Goal: Task Accomplishment & Management: Manage account settings

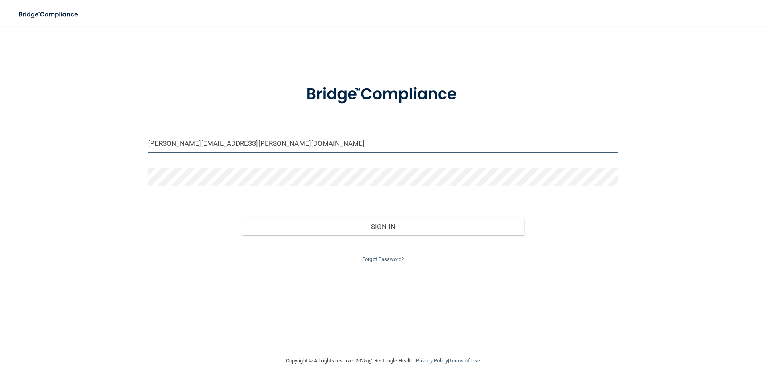
click at [266, 149] on input "[PERSON_NAME][EMAIL_ADDRESS][PERSON_NAME][DOMAIN_NAME]" at bounding box center [383, 144] width 470 height 18
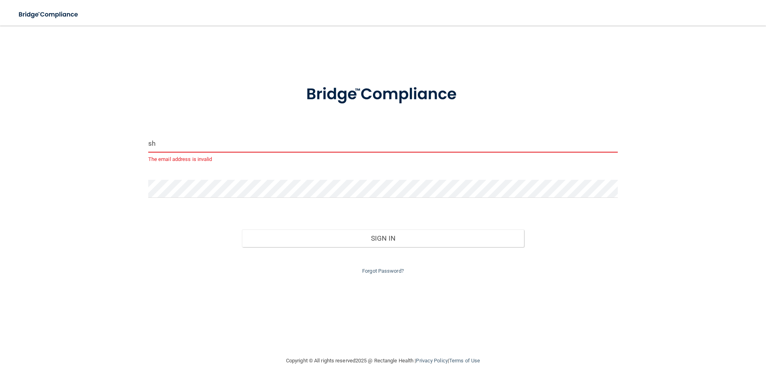
type input "s"
type input "v"
type input "[EMAIL_ADDRESS][DOMAIN_NAME]"
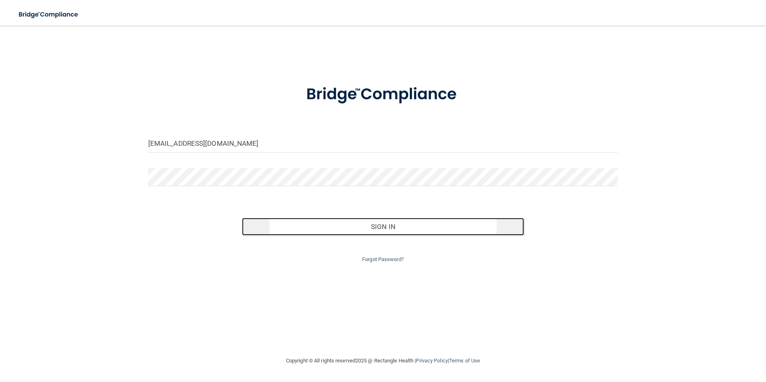
click at [419, 229] on button "Sign In" at bounding box center [383, 227] width 282 height 18
click at [389, 222] on button "Sign In" at bounding box center [383, 227] width 282 height 18
click at [370, 221] on button "Sign In" at bounding box center [383, 227] width 282 height 18
click at [370, 225] on button "Sign In" at bounding box center [383, 227] width 282 height 18
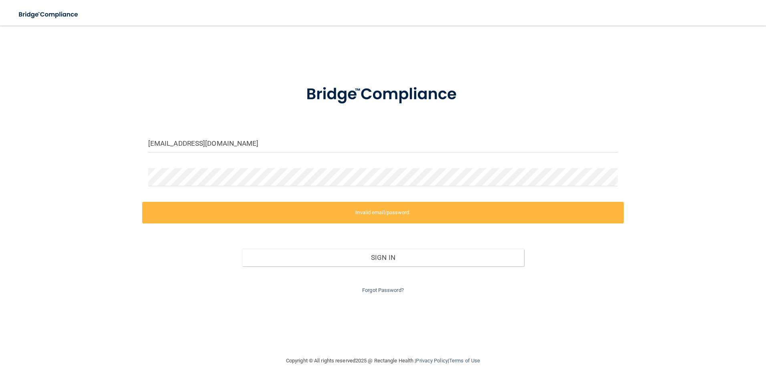
drag, startPoint x: 193, startPoint y: 164, endPoint x: 188, endPoint y: 167, distance: 6.3
click at [192, 164] on form "[EMAIL_ADDRESS][DOMAIN_NAME] Invalid email/password. You don't have permission …" at bounding box center [383, 184] width 470 height 221
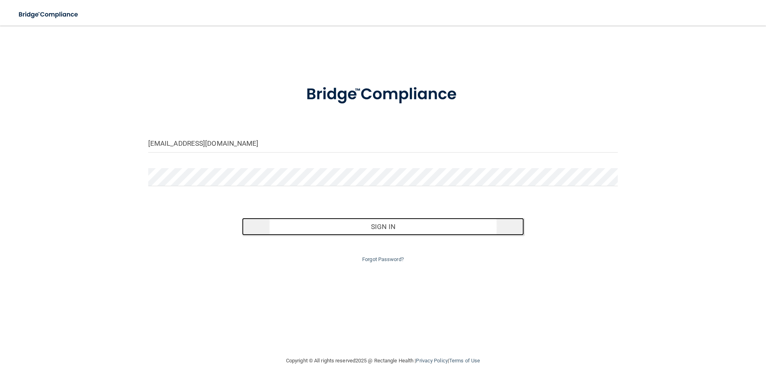
click at [324, 226] on button "Sign In" at bounding box center [383, 227] width 282 height 18
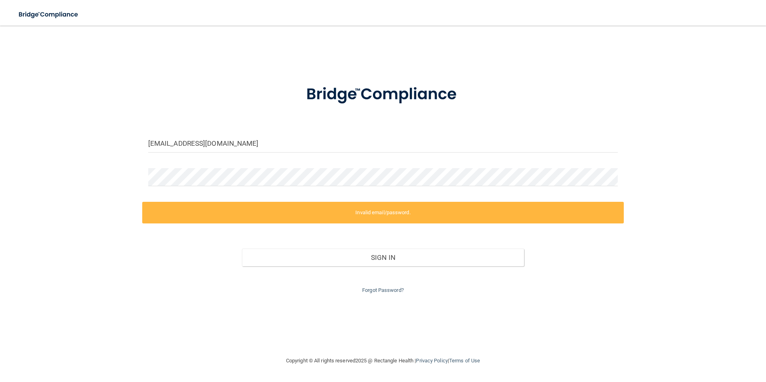
click at [342, 163] on form "[EMAIL_ADDRESS][DOMAIN_NAME] Invalid email/password. You don't have permission …" at bounding box center [383, 184] width 470 height 221
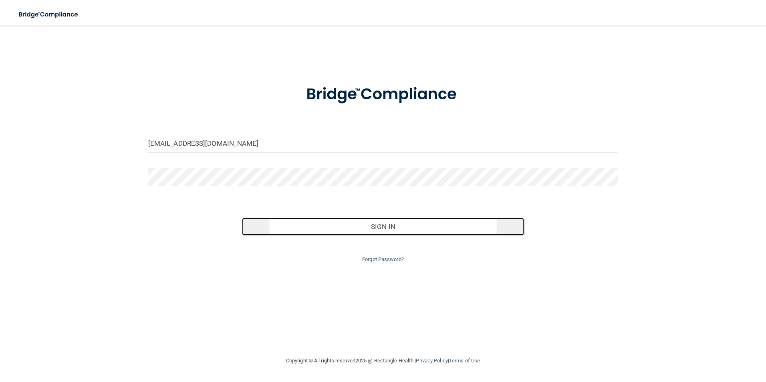
click at [347, 231] on button "Sign In" at bounding box center [383, 227] width 282 height 18
